Goal: Information Seeking & Learning: Find specific fact

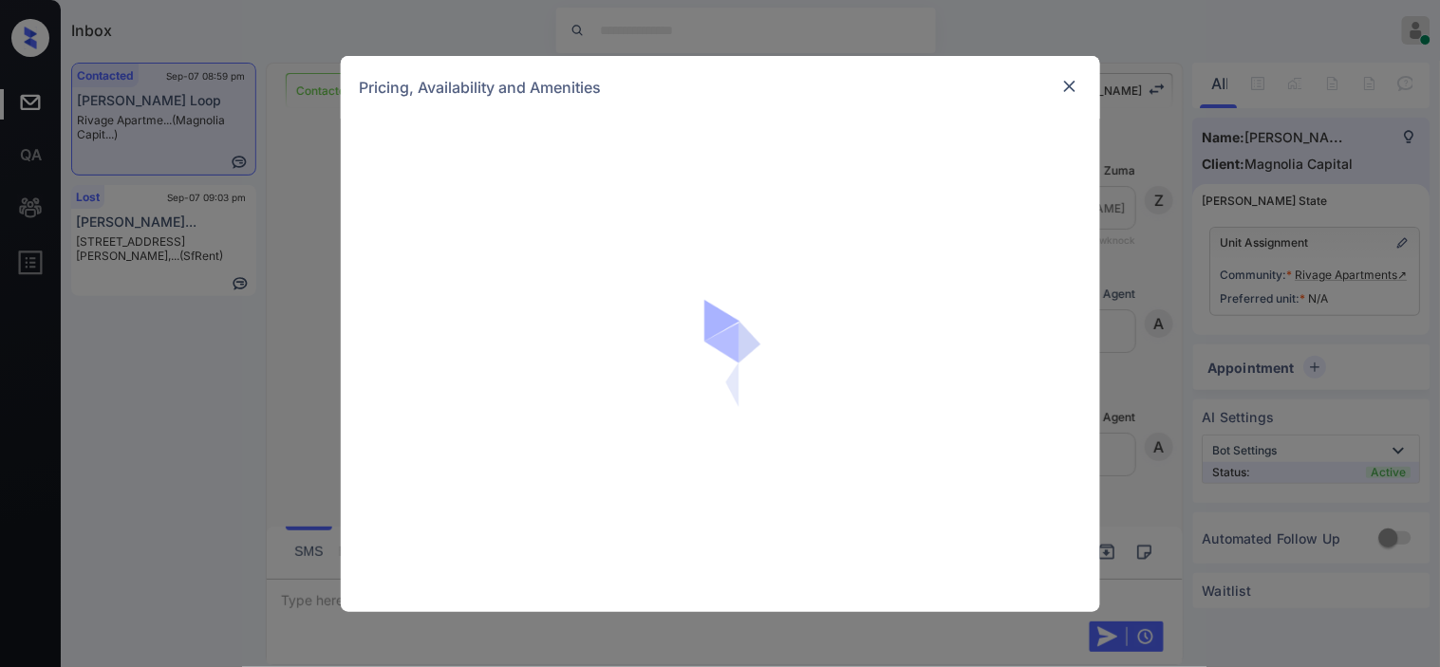
scroll to position [912, 0]
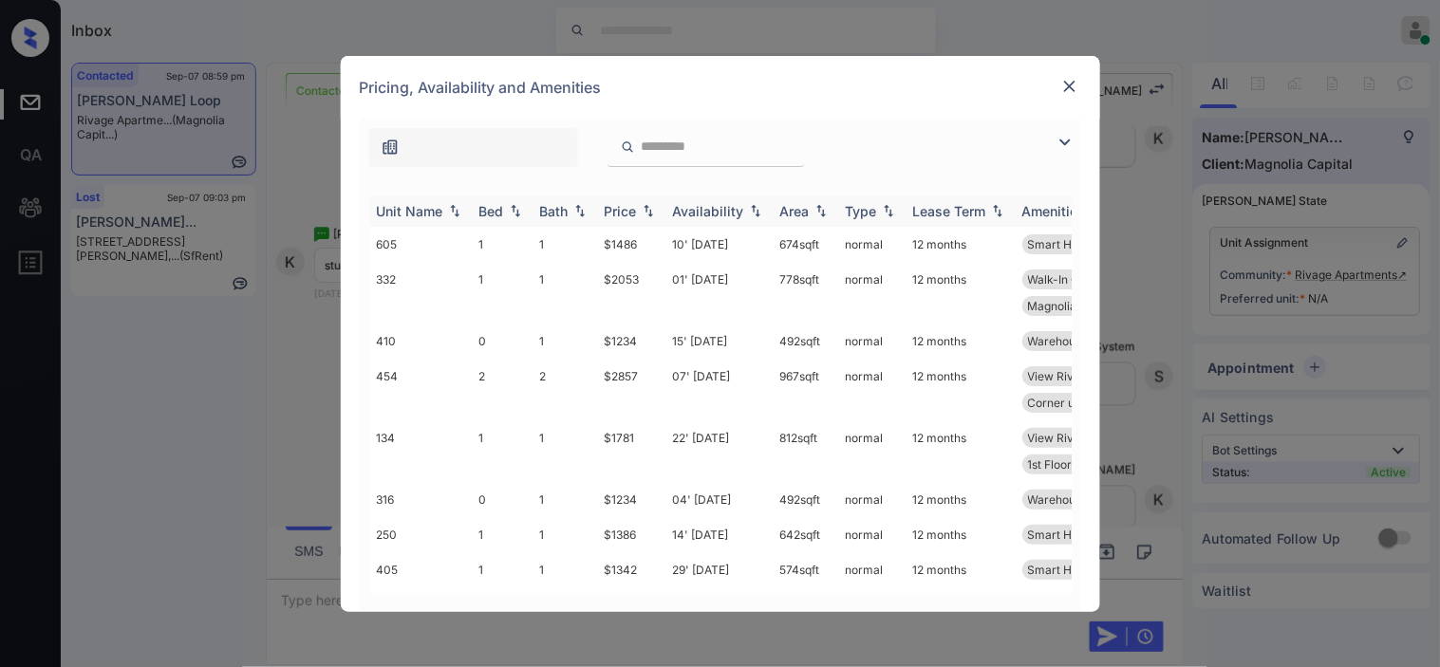
click at [1068, 139] on img at bounding box center [1065, 142] width 23 height 23
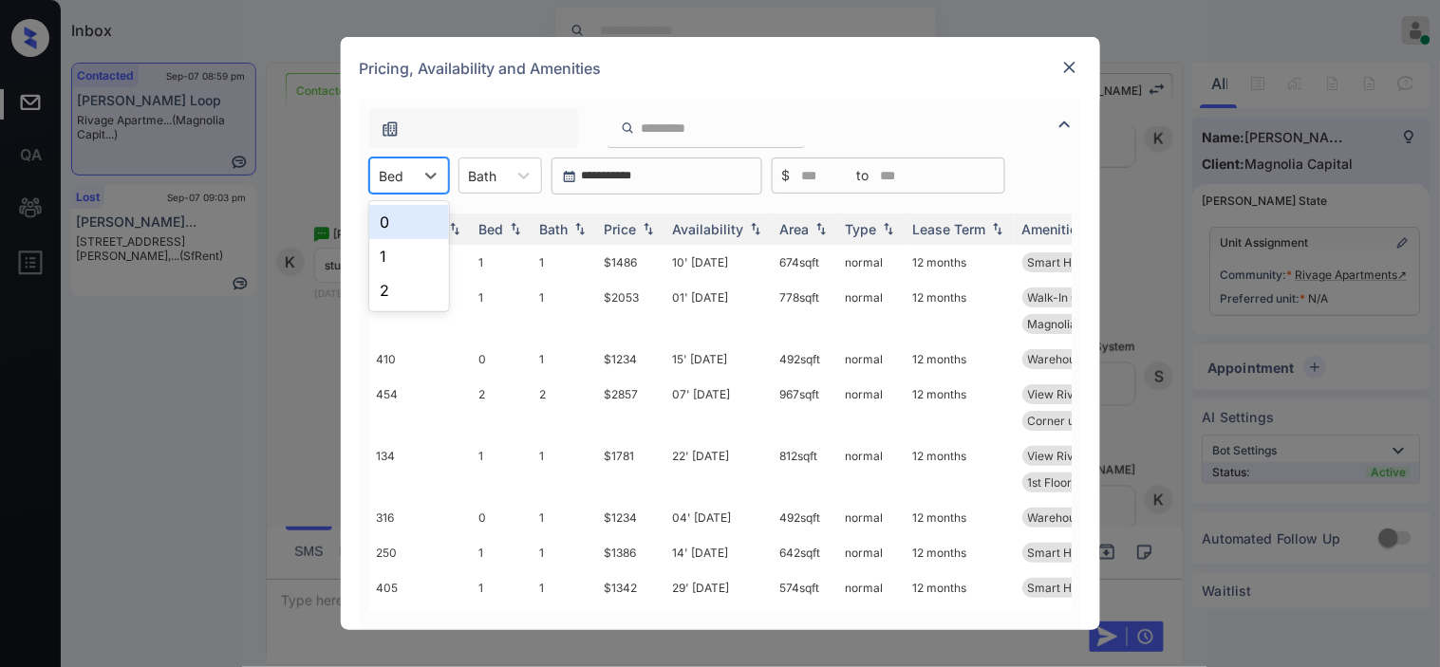
drag, startPoint x: 409, startPoint y: 178, endPoint x: 409, endPoint y: 213, distance: 35.1
click at [409, 186] on div "Bed" at bounding box center [392, 176] width 44 height 28
drag, startPoint x: 409, startPoint y: 215, endPoint x: 629, endPoint y: 240, distance: 221.7
click at [409, 219] on div "0" at bounding box center [409, 222] width 80 height 34
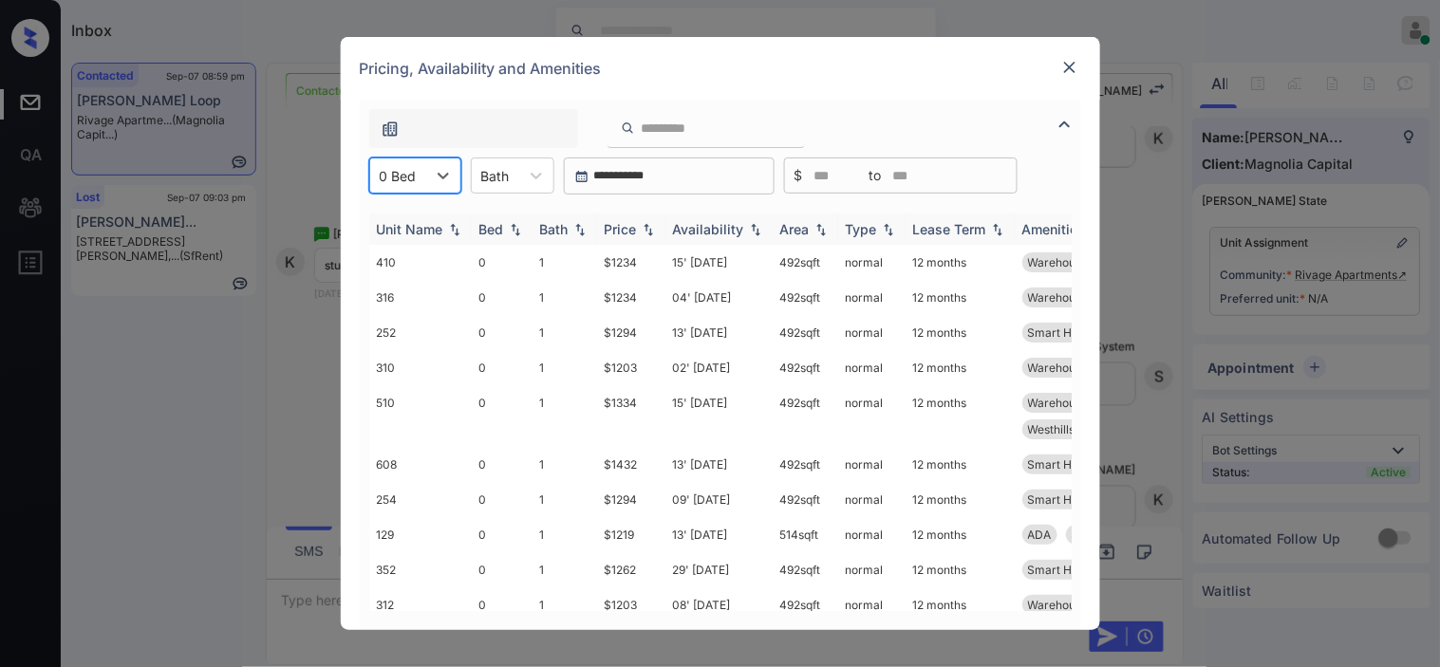
click at [630, 229] on div "Price" at bounding box center [621, 229] width 32 height 16
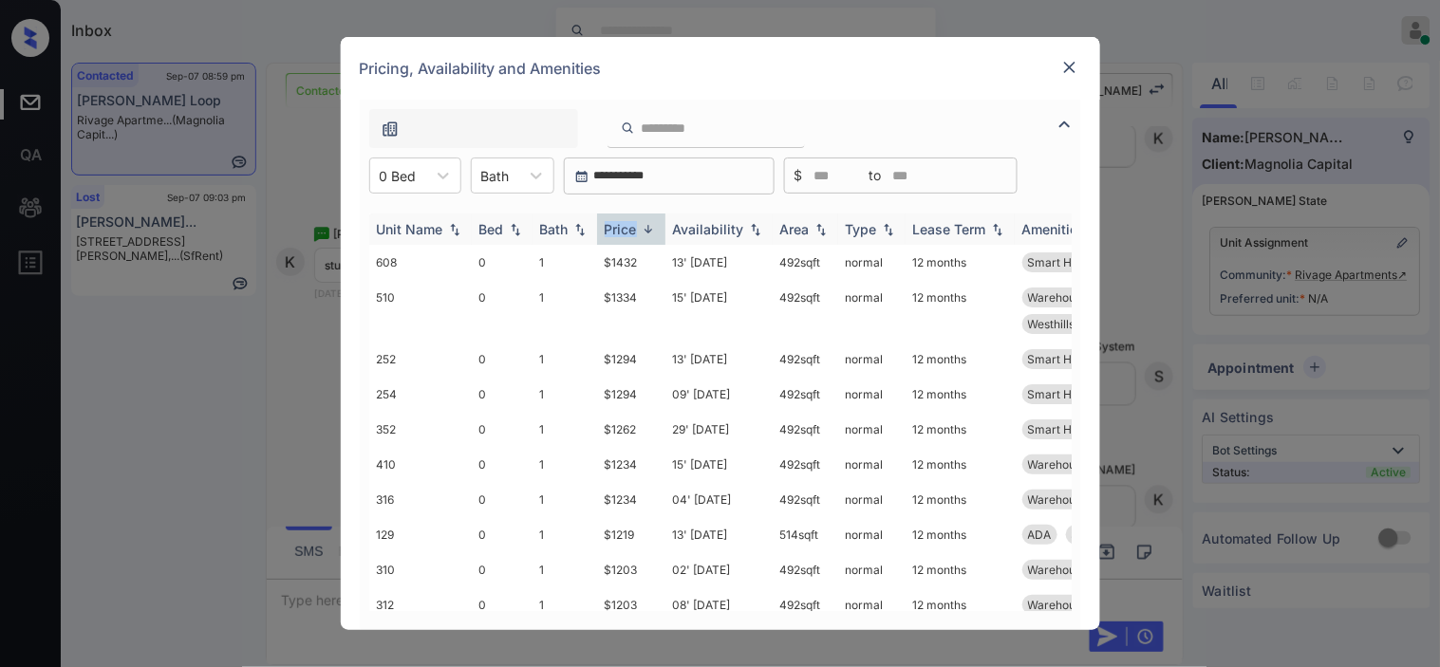
click at [630, 229] on div "Price" at bounding box center [621, 229] width 32 height 16
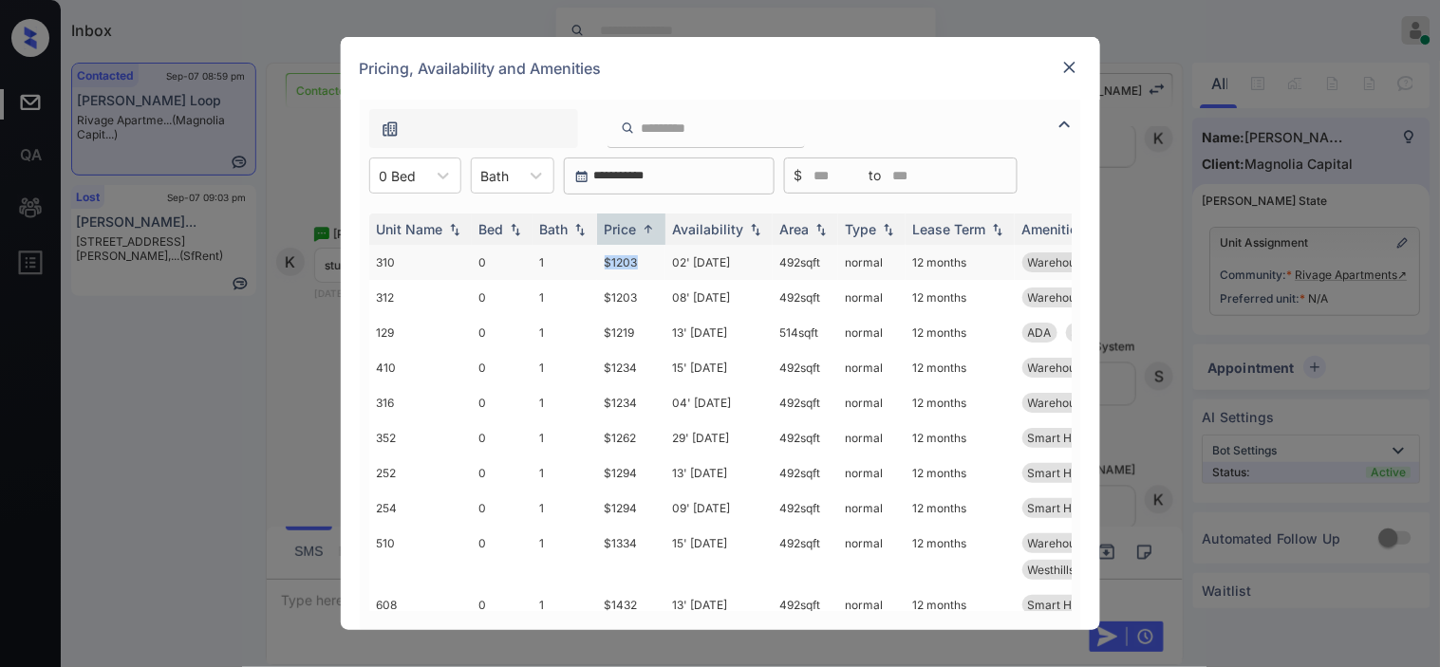
drag, startPoint x: 596, startPoint y: 259, endPoint x: 647, endPoint y: 259, distance: 51.3
click at [647, 259] on td "$1203" at bounding box center [631, 262] width 68 height 35
copy td "$1203"
click at [644, 259] on td "$1203" at bounding box center [631, 262] width 68 height 35
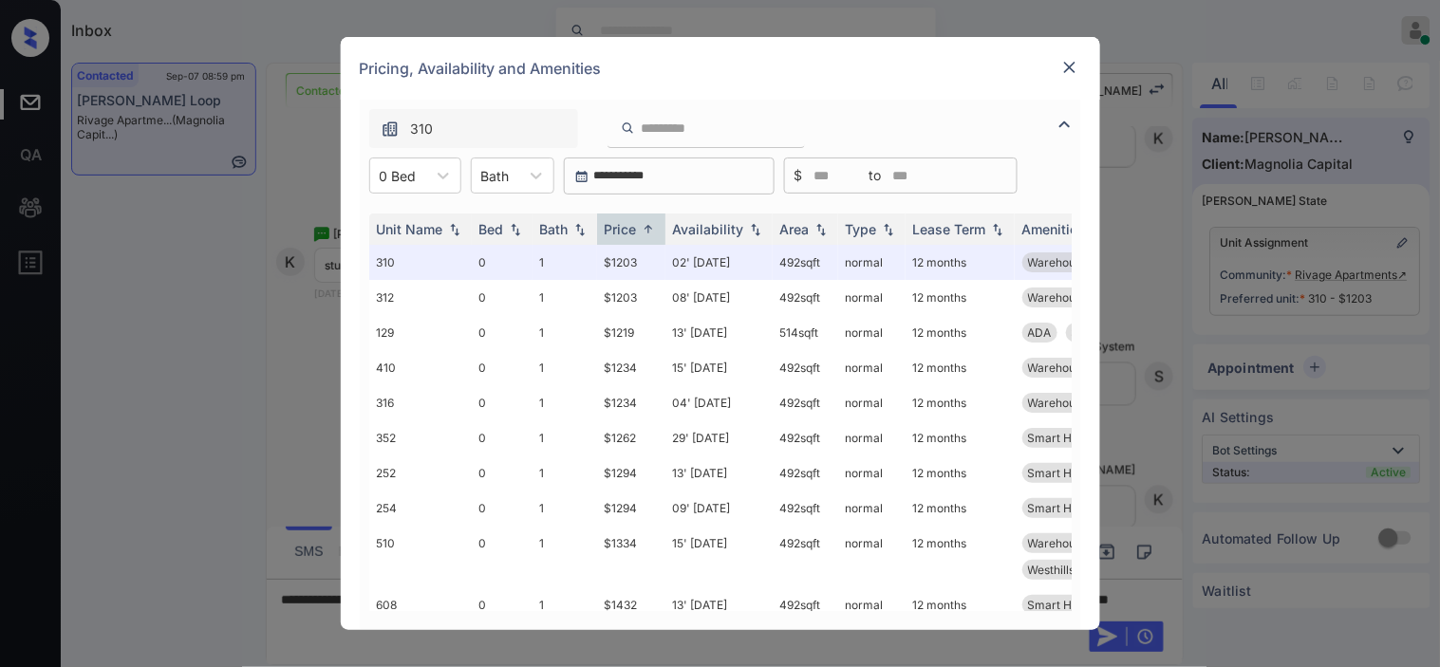
click at [1073, 70] on img at bounding box center [1069, 67] width 19 height 19
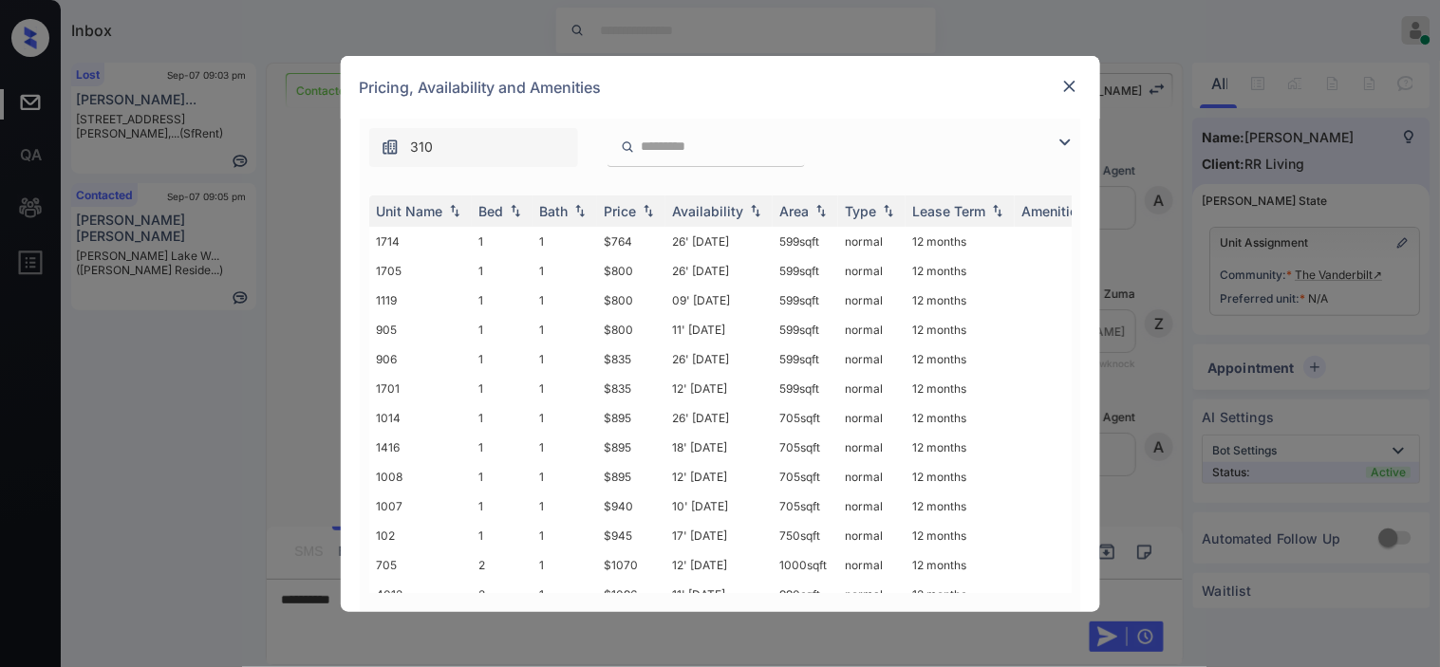
scroll to position [701, 0]
click at [1063, 143] on img at bounding box center [1065, 142] width 23 height 23
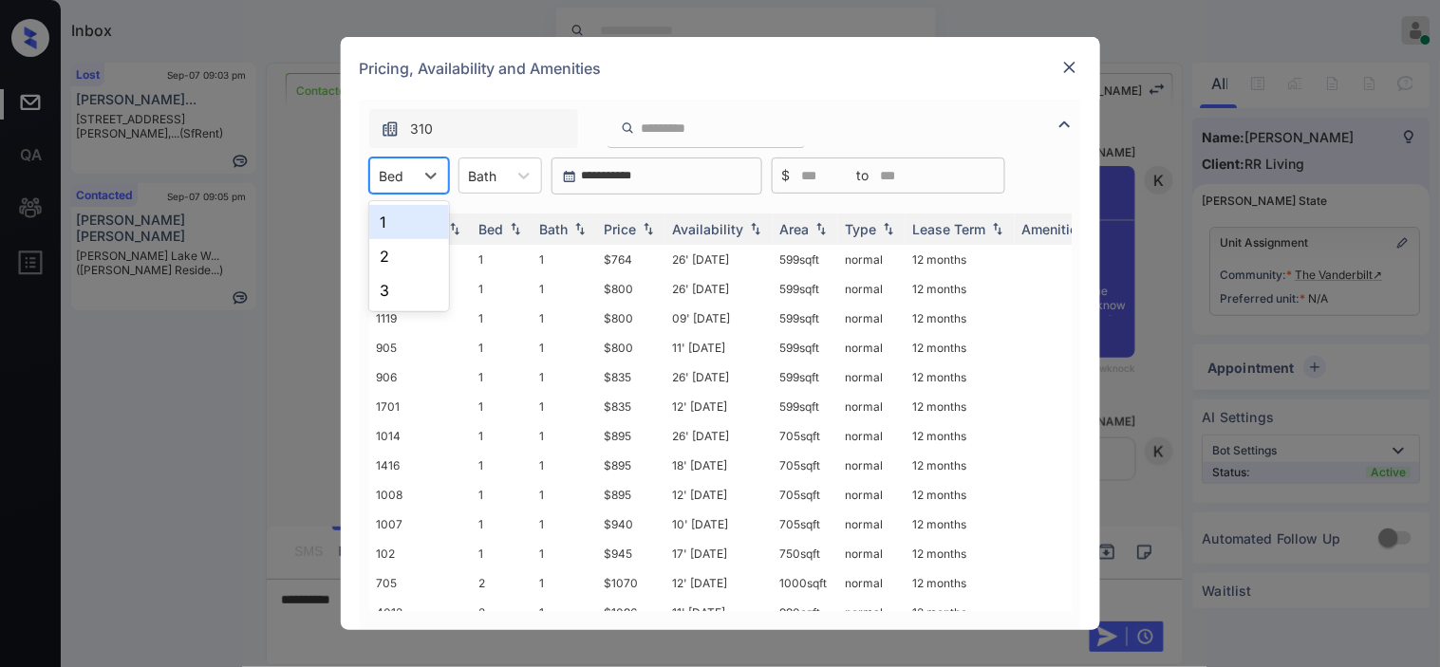
click at [389, 175] on div at bounding box center [392, 176] width 25 height 20
click at [415, 231] on div "1" at bounding box center [409, 222] width 80 height 34
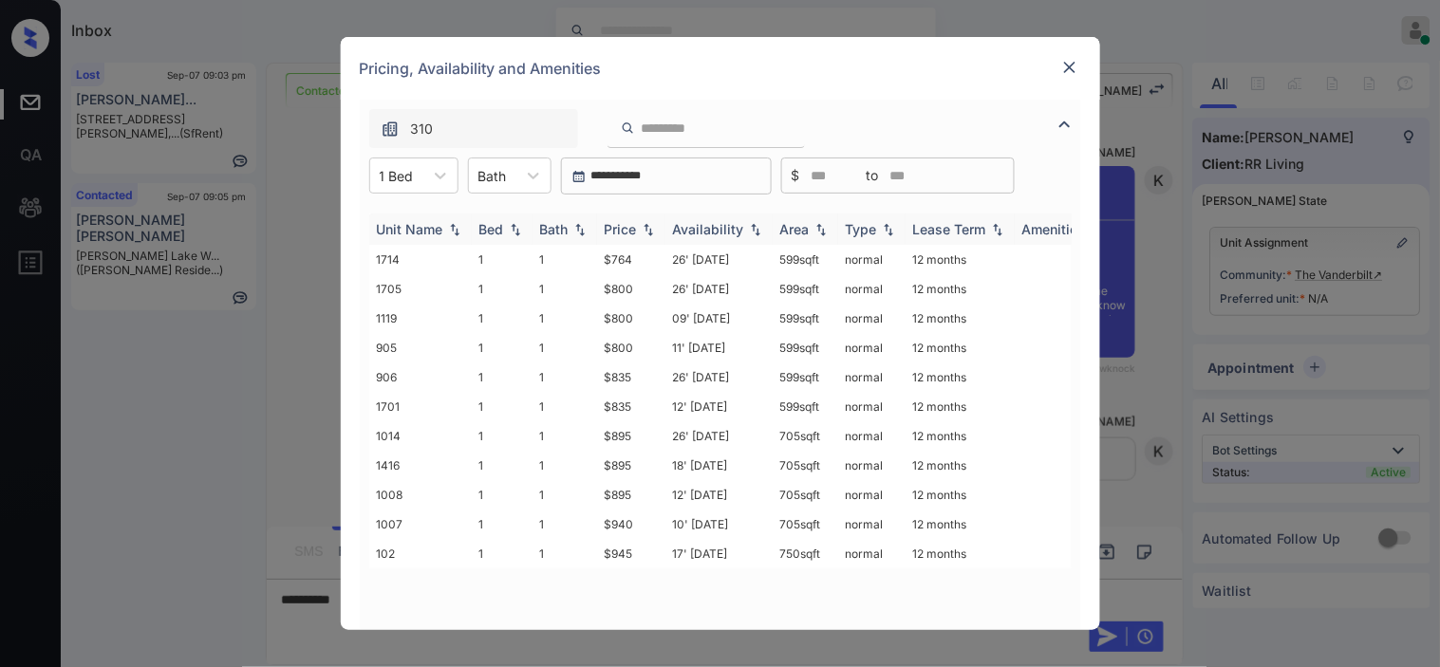
click at [661, 233] on th "Price" at bounding box center [631, 229] width 68 height 31
drag, startPoint x: 594, startPoint y: 256, endPoint x: 649, endPoint y: 256, distance: 55.1
click at [649, 256] on tr "1714 1 1 $764 26' Jun 25 599 sqft normal 12 months" at bounding box center [865, 259] width 992 height 29
copy tr "$764"
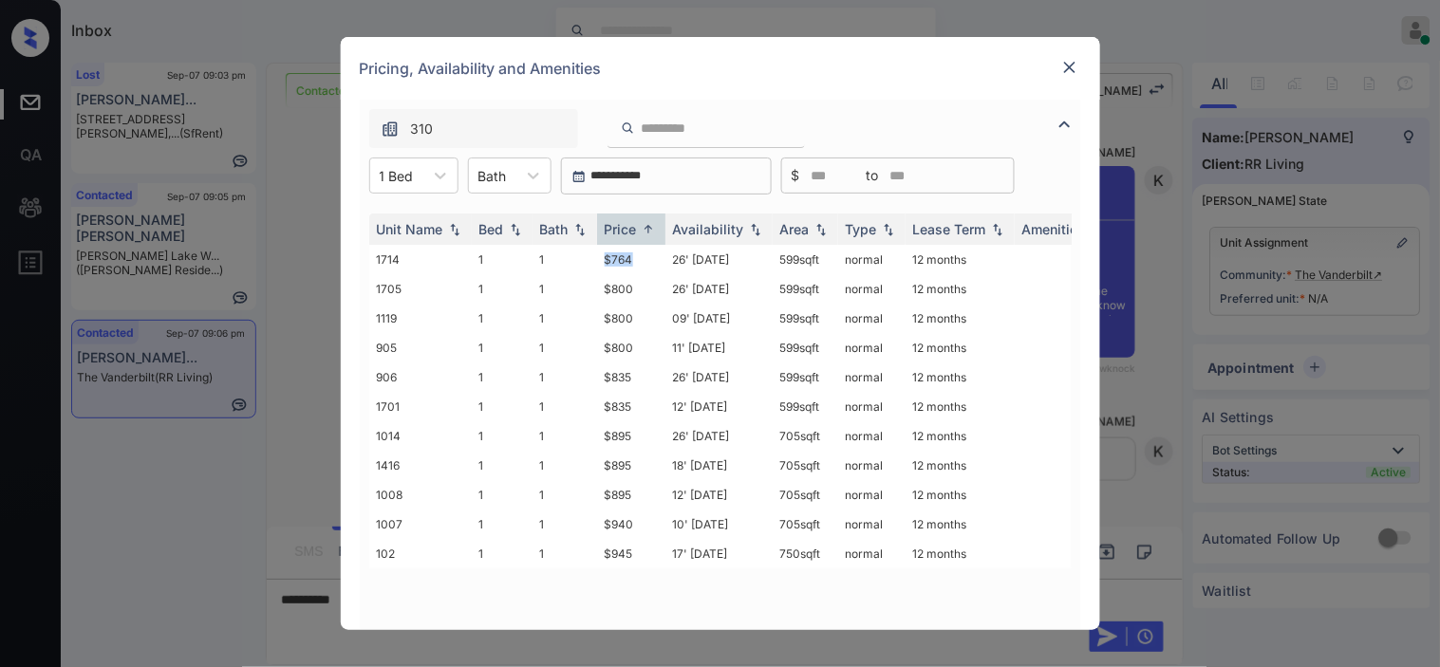
click at [1067, 62] on img at bounding box center [1069, 67] width 19 height 19
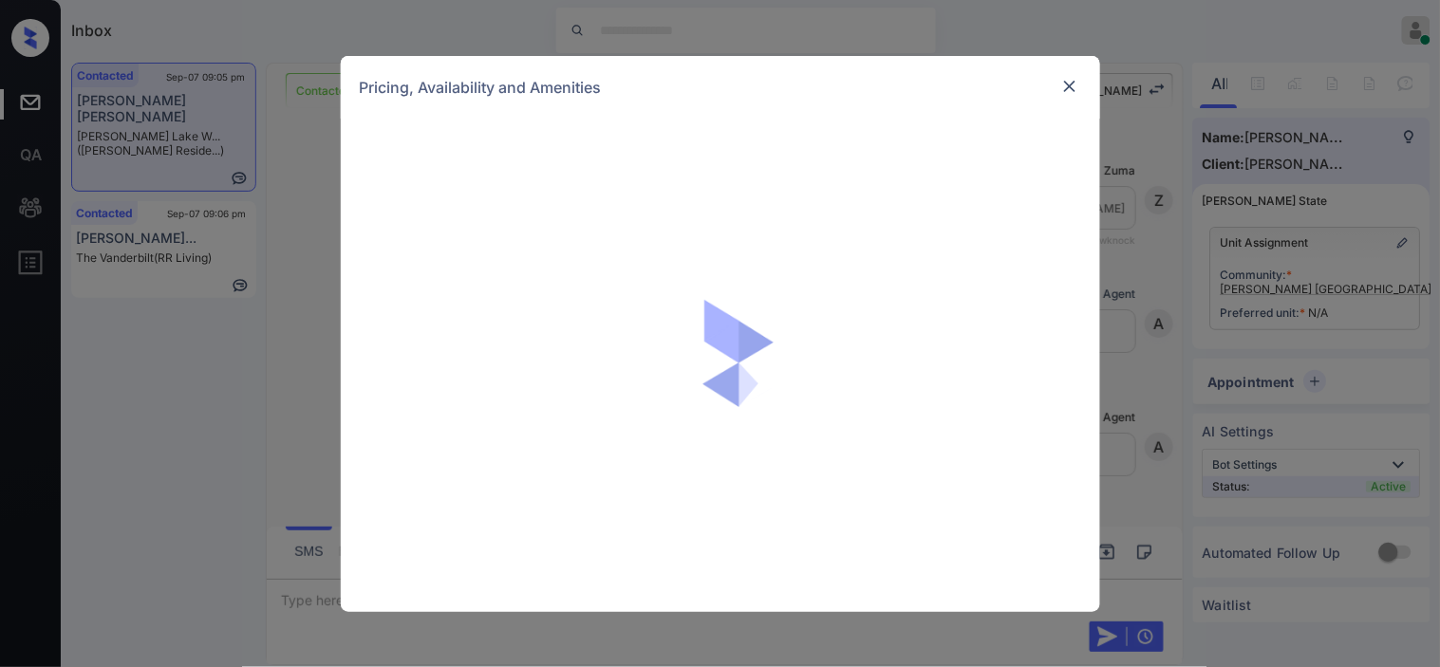
scroll to position [2044, 0]
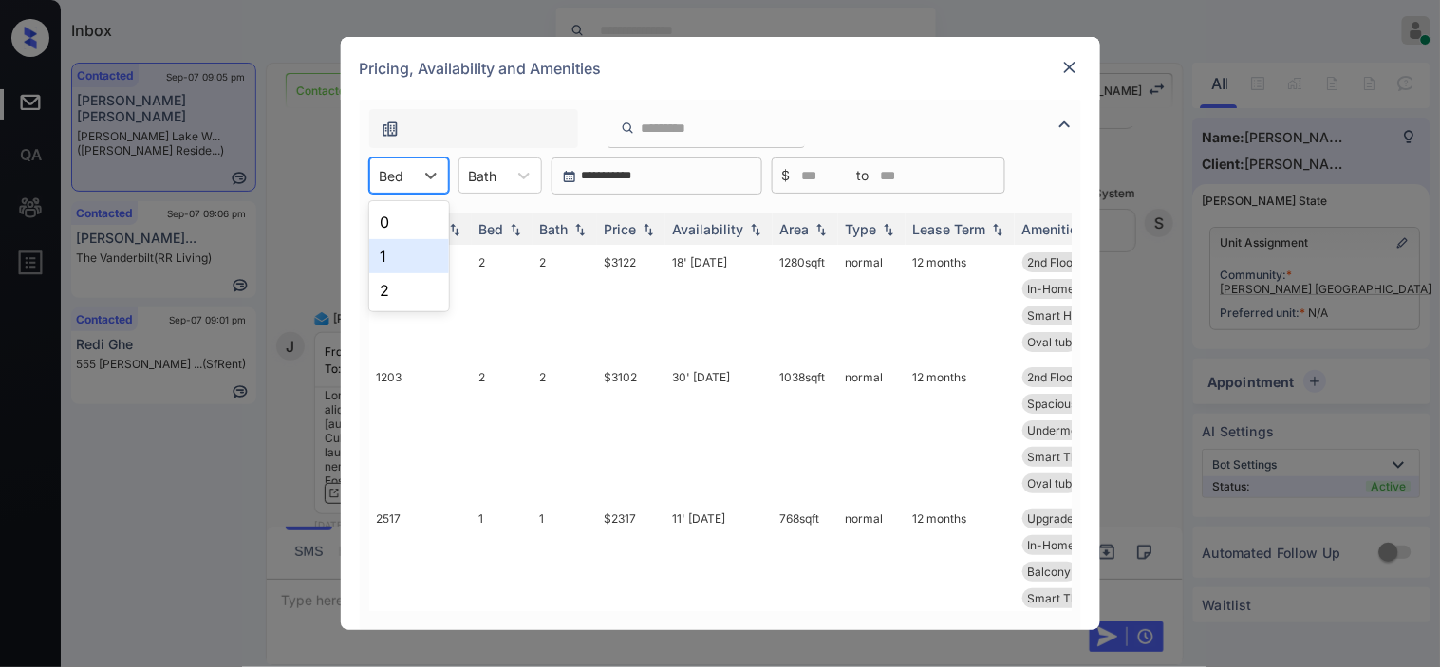
click at [394, 251] on div "1" at bounding box center [409, 256] width 80 height 34
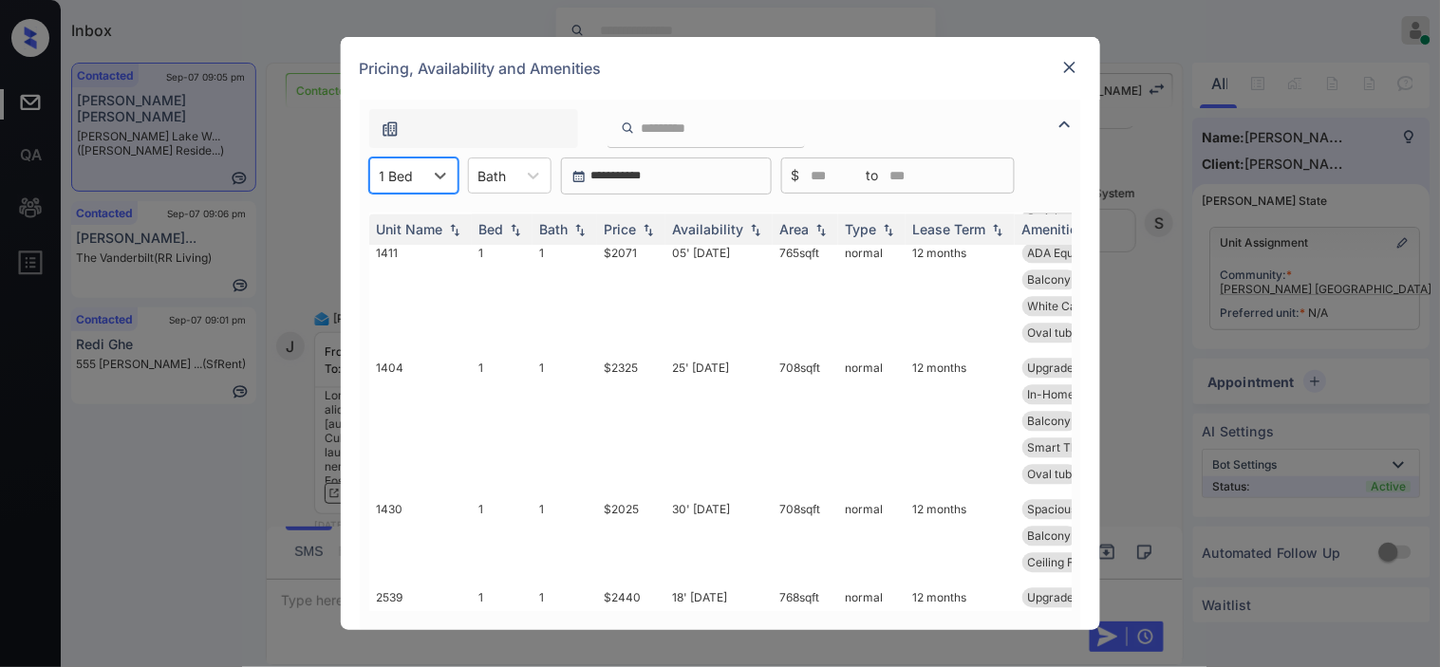
scroll to position [1160, 0]
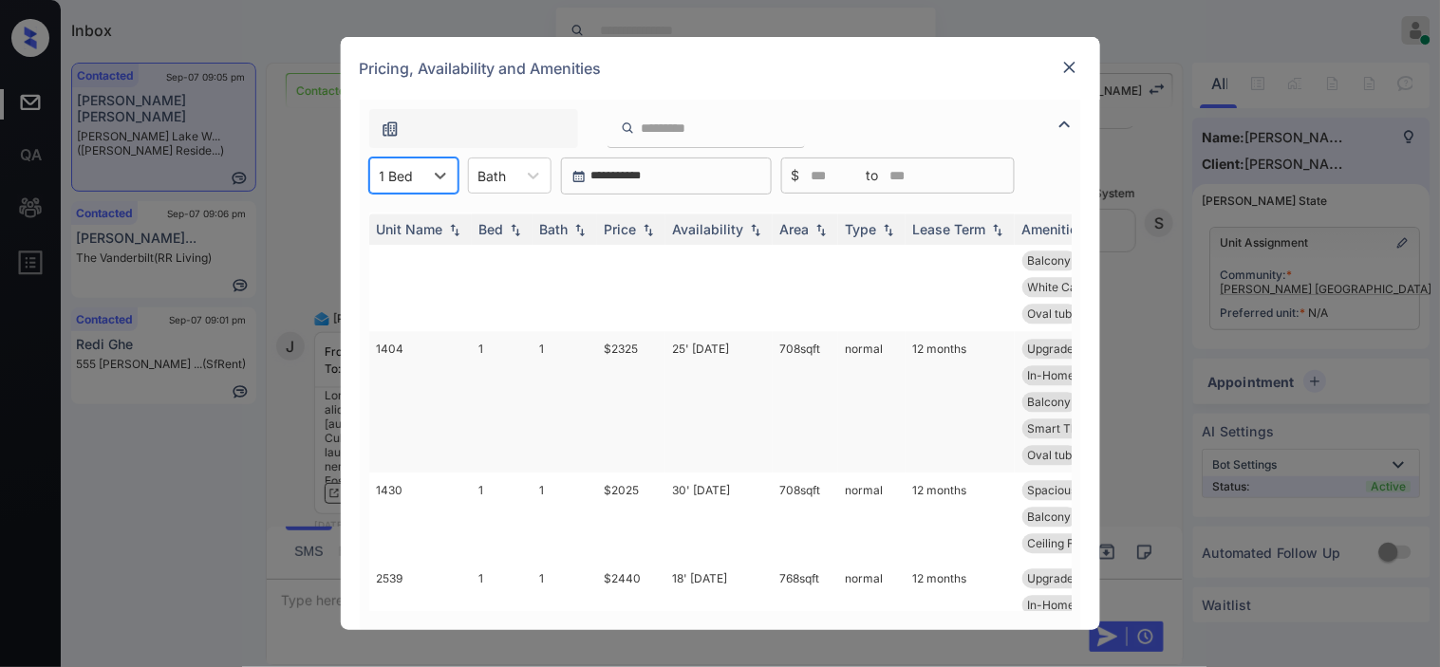
click at [615, 346] on td "$2325" at bounding box center [631, 401] width 68 height 141
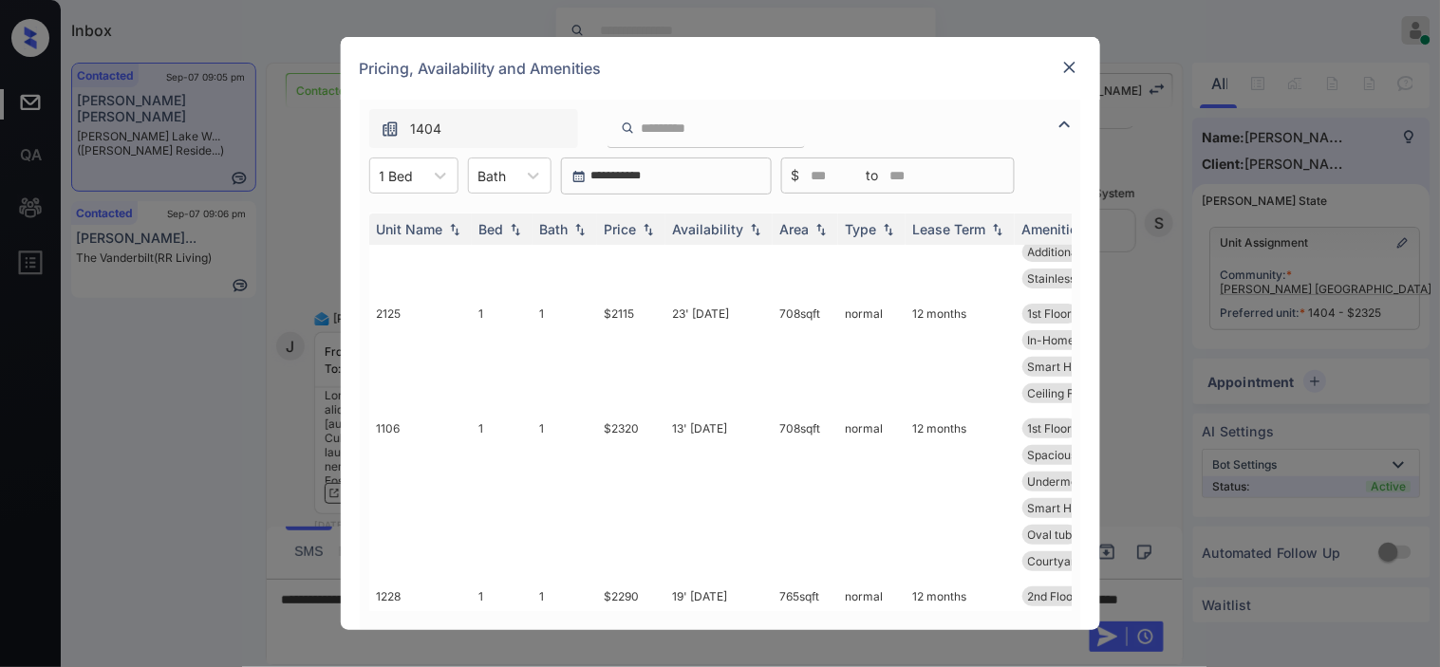
scroll to position [4008, 0]
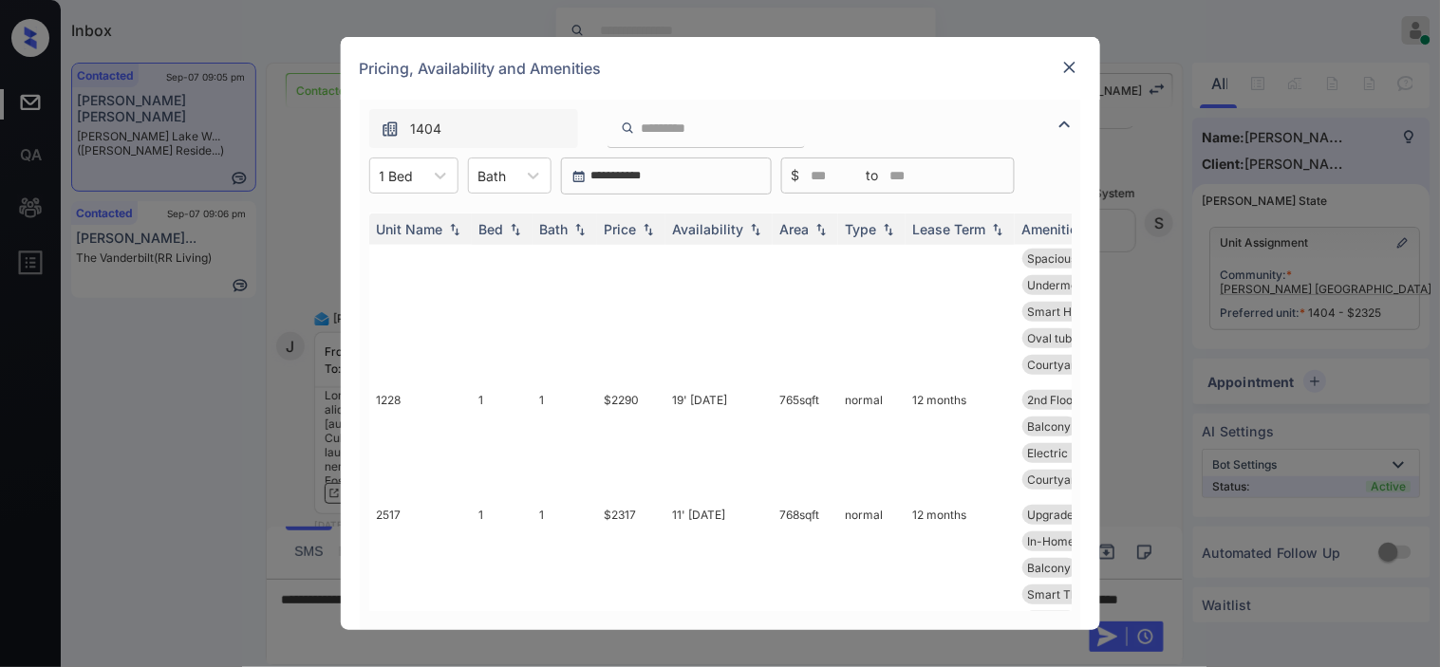
click at [1068, 71] on img at bounding box center [1069, 67] width 19 height 19
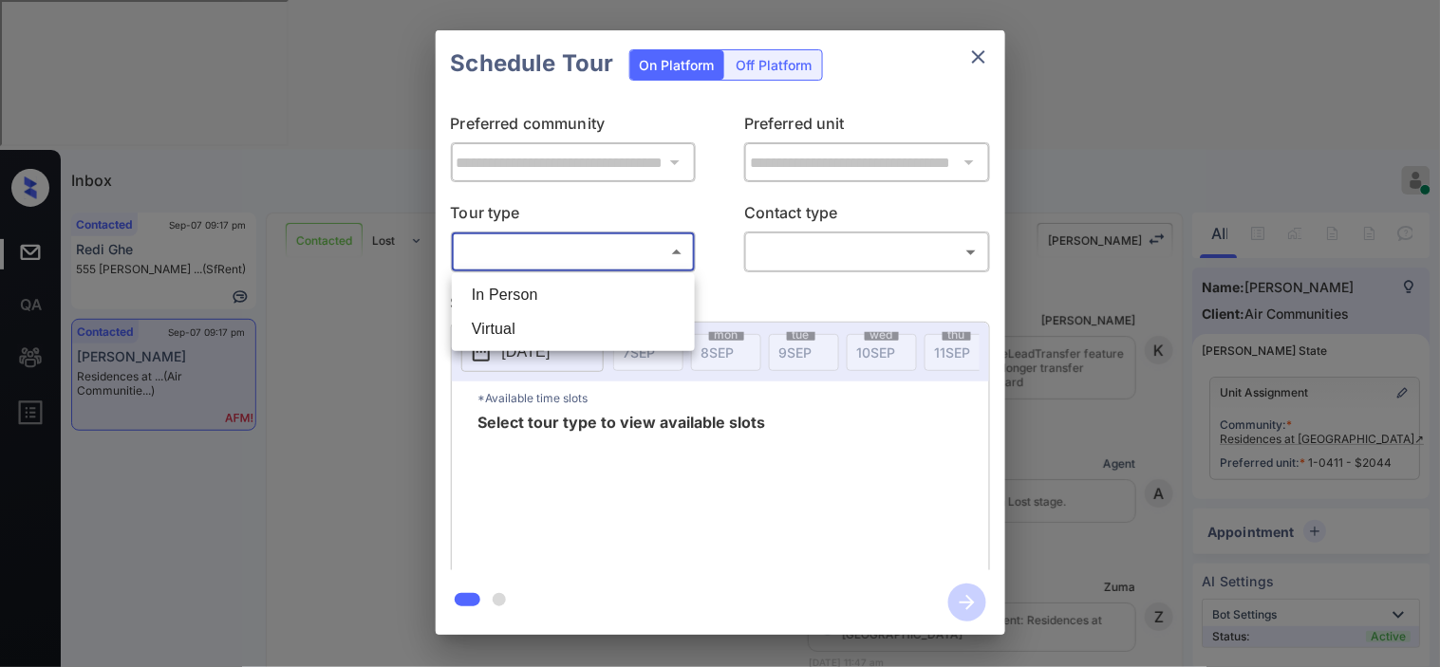
scroll to position [2575, 0]
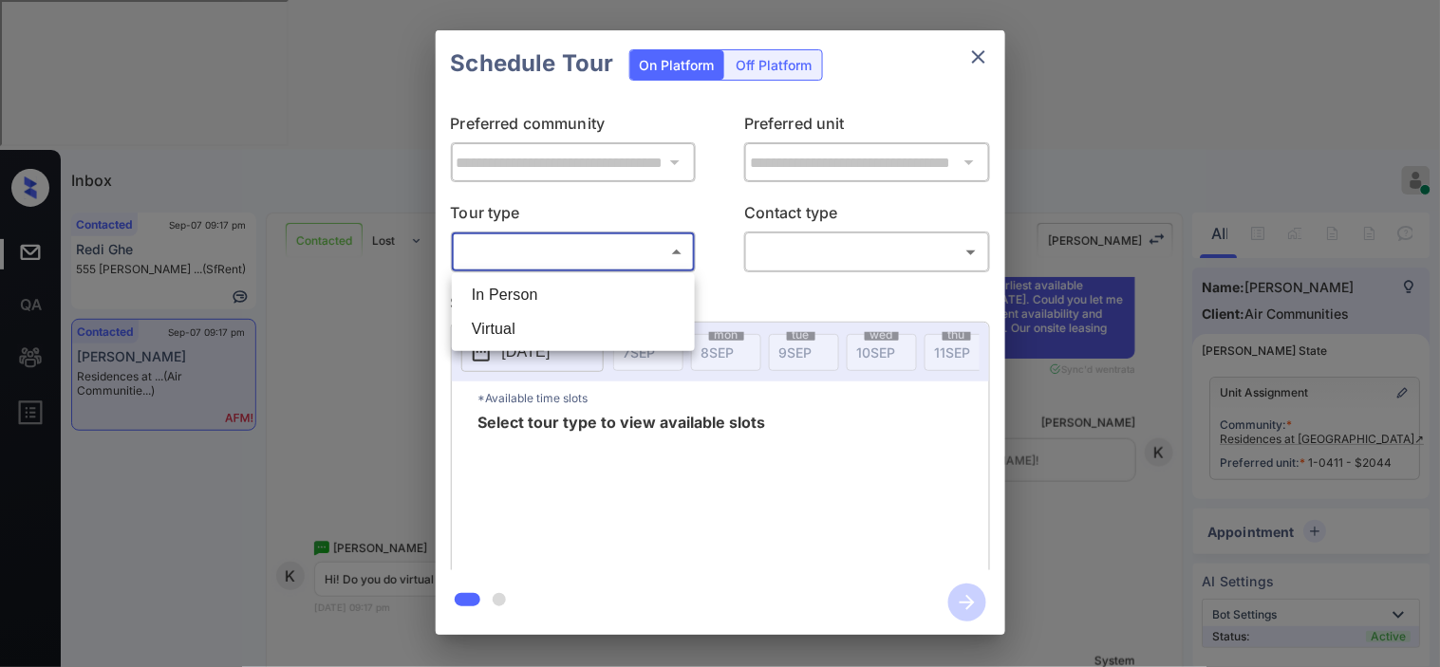
drag, startPoint x: 378, startPoint y: 308, endPoint x: 447, endPoint y: 264, distance: 82.4
click at [378, 308] on div at bounding box center [720, 333] width 1440 height 667
click at [383, 291] on div at bounding box center [720, 333] width 1440 height 667
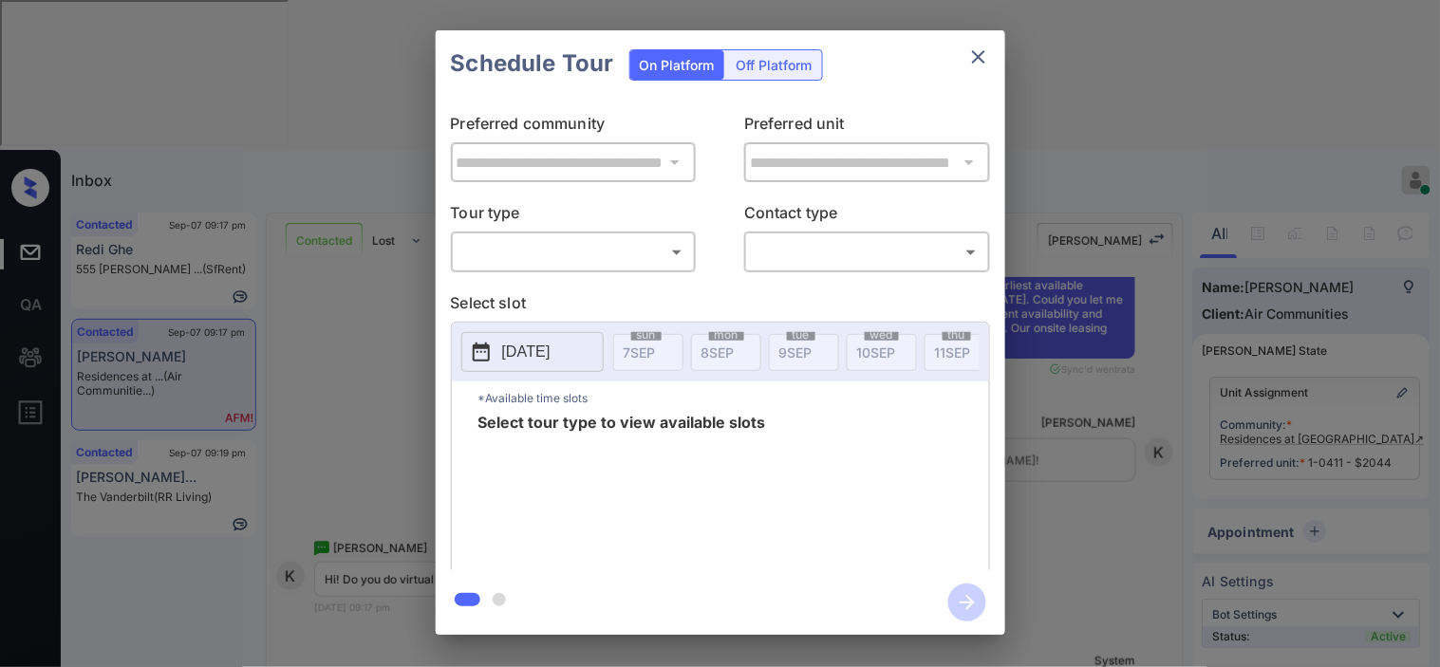
click at [357, 606] on div "**********" at bounding box center [720, 332] width 1440 height 665
